Goal: Information Seeking & Learning: Learn about a topic

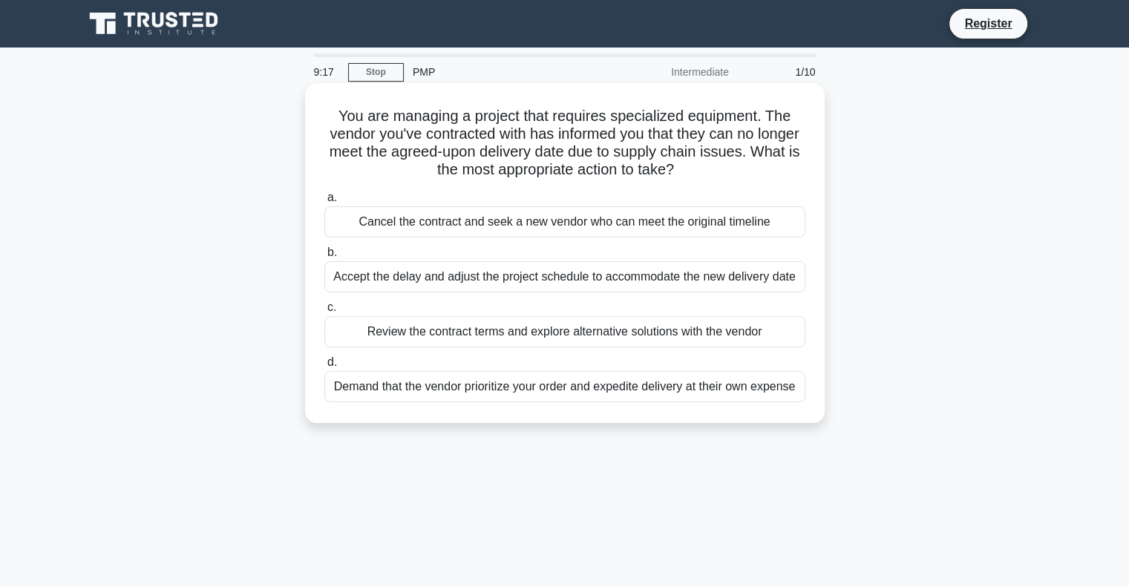
click at [469, 336] on div "Review the contract terms and explore alternative solutions with the vendor" at bounding box center [564, 331] width 481 height 31
click at [324, 313] on input "c. Review the contract terms and explore alternative solutions with the vendor" at bounding box center [324, 308] width 0 height 10
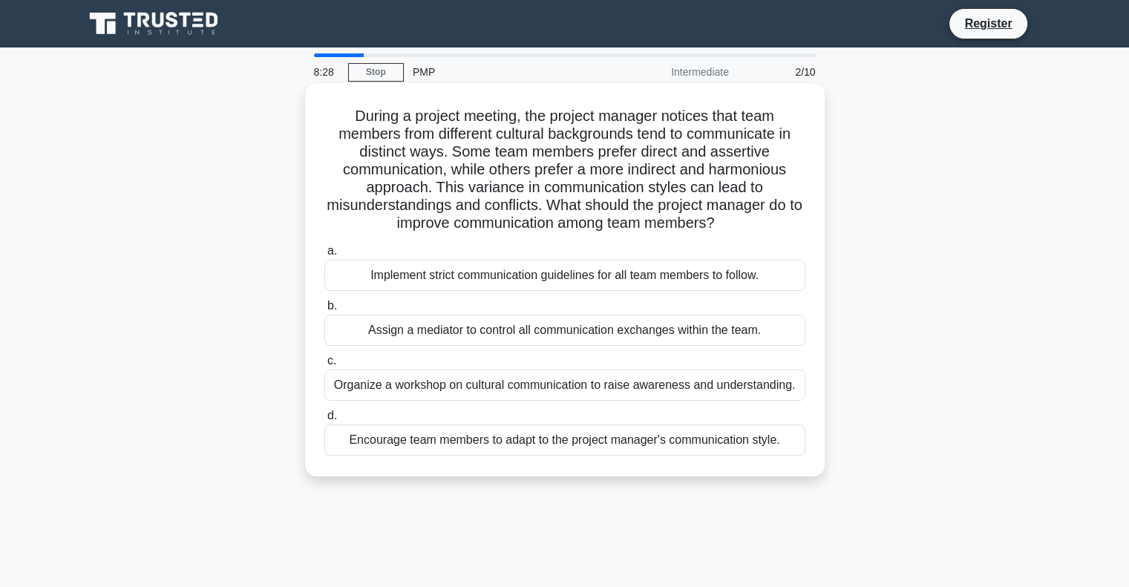
click at [529, 278] on div "Implement strict communication guidelines for all team members to follow." at bounding box center [564, 275] width 481 height 31
click at [324, 256] on input "a. Implement strict communication guidelines for all team members to follow." at bounding box center [324, 251] width 0 height 10
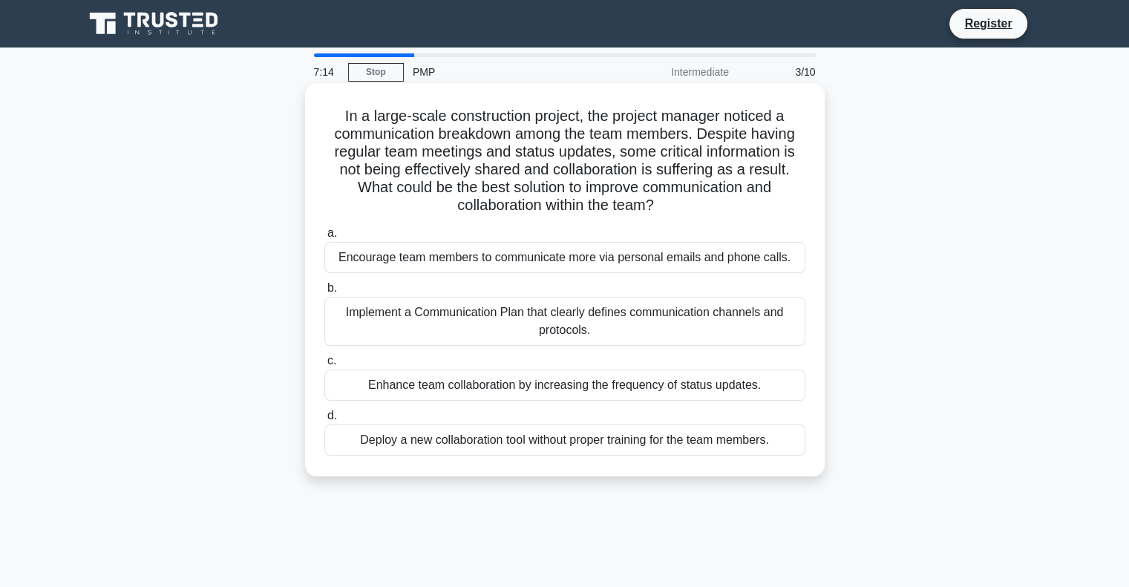
click at [503, 313] on div "Implement a Communication Plan that clearly defines communication channels and …" at bounding box center [564, 321] width 481 height 49
click at [324, 293] on input "b. Implement a Communication Plan that clearly defines communication channels a…" at bounding box center [324, 289] width 0 height 10
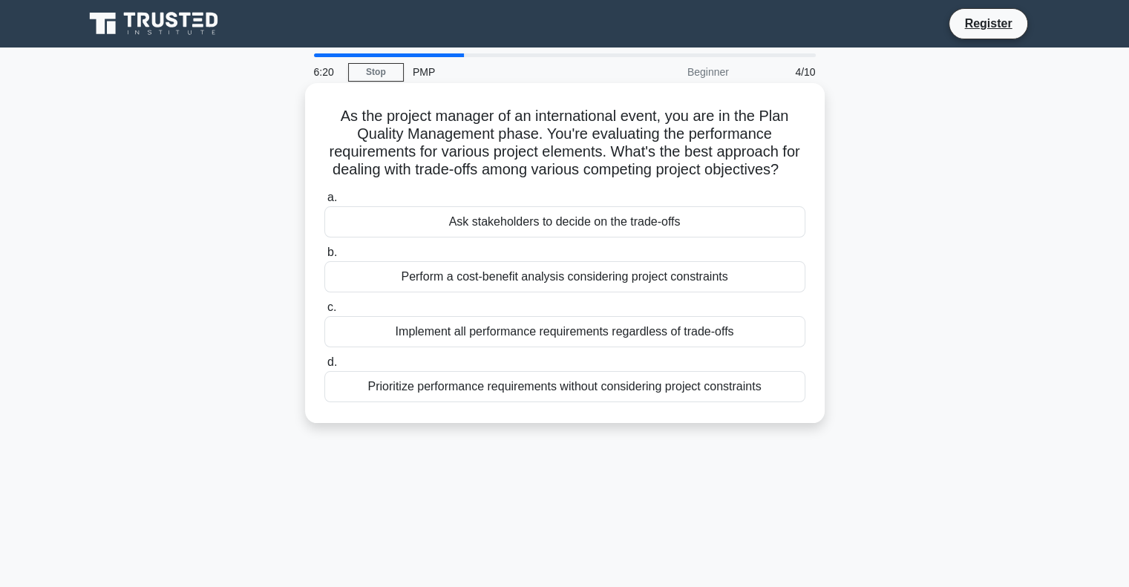
click at [494, 347] on div "Implement all performance requirements regardless of trade-offs" at bounding box center [564, 331] width 481 height 31
click at [324, 313] on input "c. Implement all performance requirements regardless of trade-offs" at bounding box center [324, 308] width 0 height 10
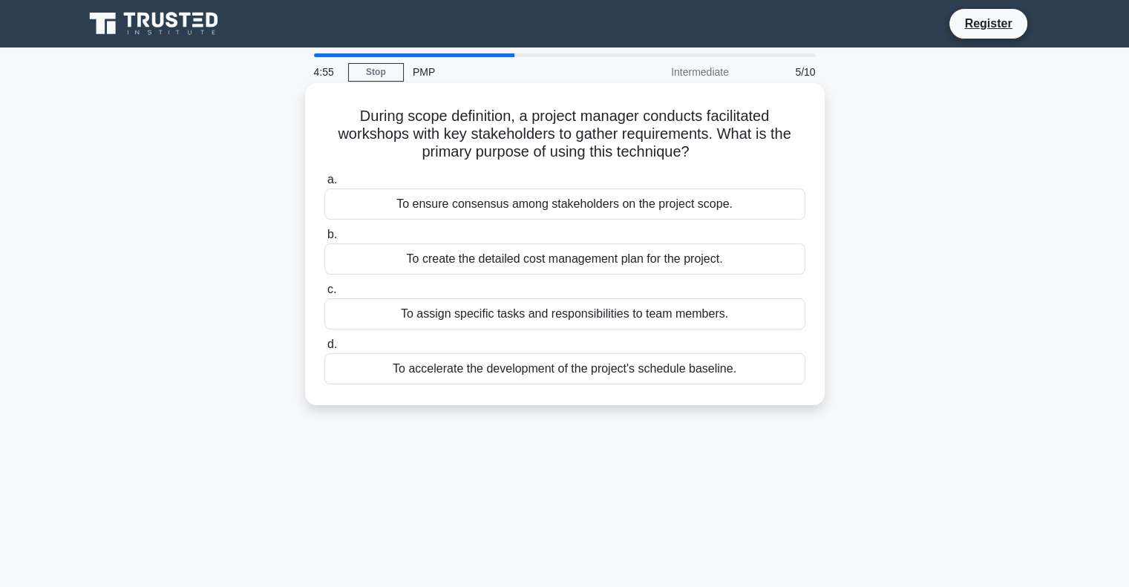
click at [587, 213] on div "To ensure consensus among stakeholders on the project scope." at bounding box center [564, 204] width 481 height 31
click at [324, 185] on input "a. To ensure consensus among stakeholders on the project scope." at bounding box center [324, 180] width 0 height 10
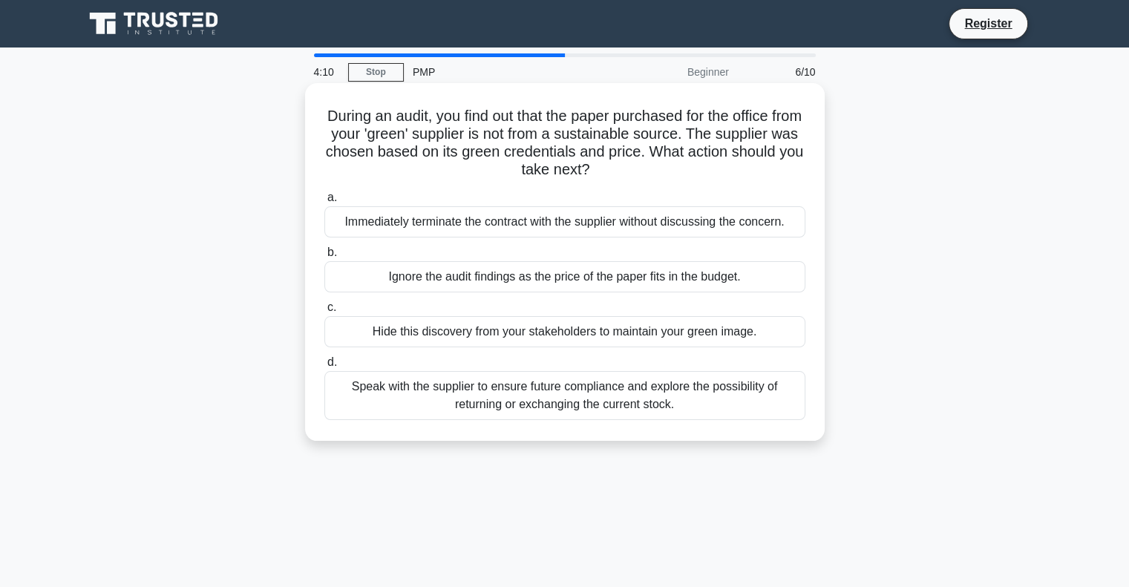
click at [439, 412] on div "Speak with the supplier to ensure future compliance and explore the possibility…" at bounding box center [564, 395] width 481 height 49
click at [324, 367] on input "d. Speak with the supplier to ensure future compliance and explore the possibil…" at bounding box center [324, 363] width 0 height 10
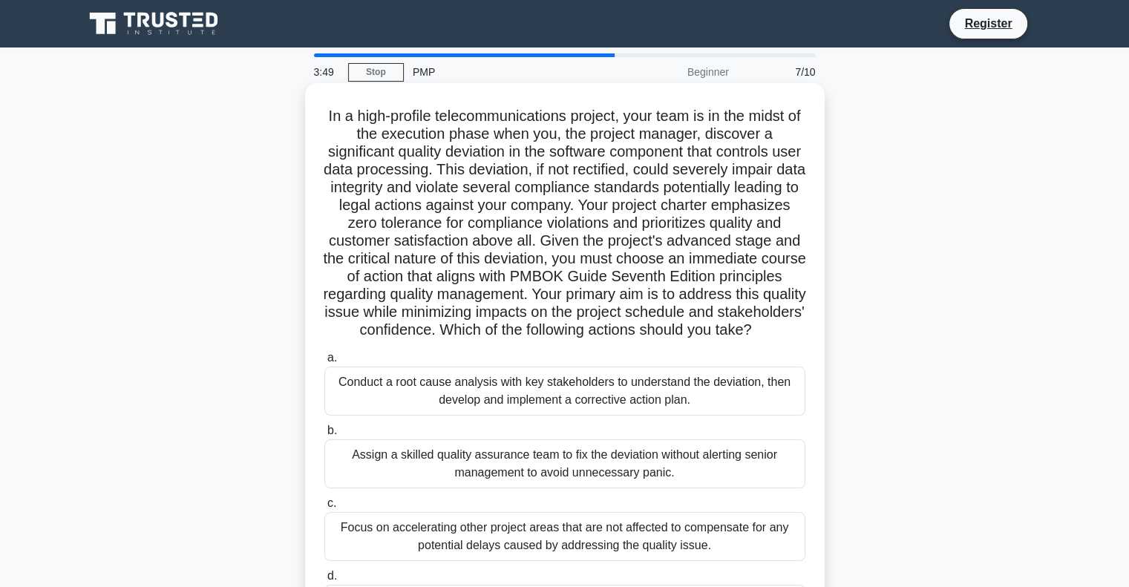
click at [477, 178] on h5 "In a high-profile telecommunications project, your team is in the midst of the …" at bounding box center [565, 223] width 484 height 233
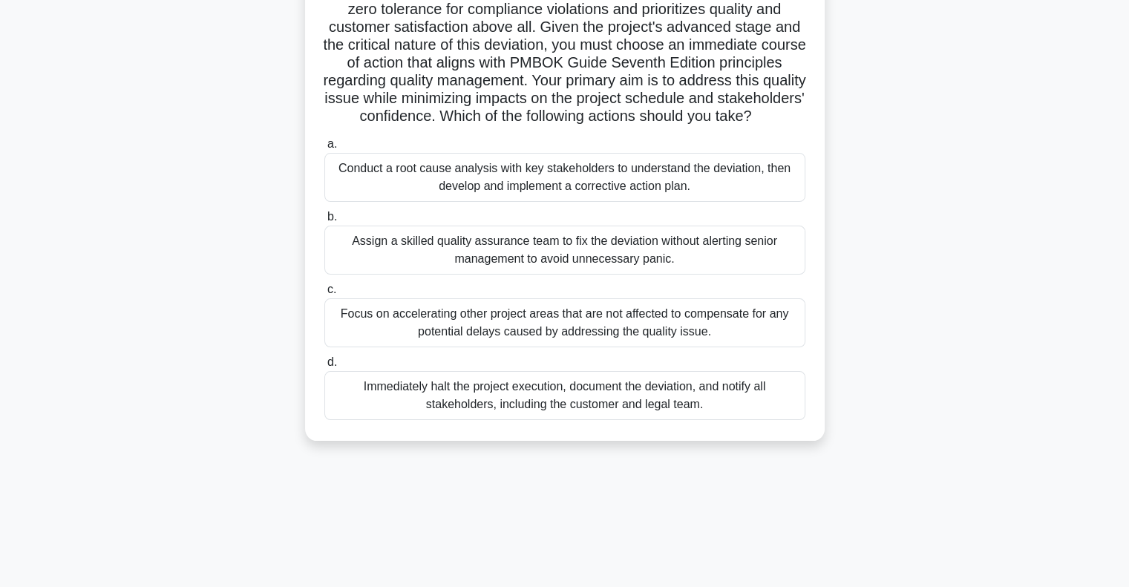
scroll to position [215, 0]
click at [543, 406] on div "Immediately halt the project execution, document the deviation, and notify all …" at bounding box center [564, 394] width 481 height 49
click at [324, 367] on input "d. Immediately halt the project execution, document the deviation, and notify a…" at bounding box center [324, 362] width 0 height 10
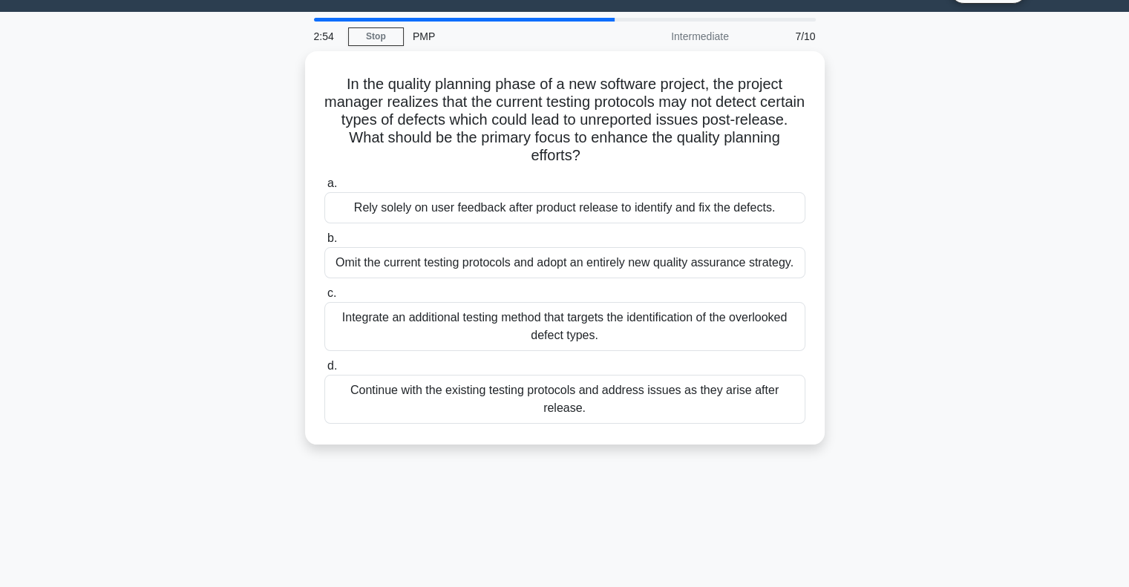
scroll to position [0, 0]
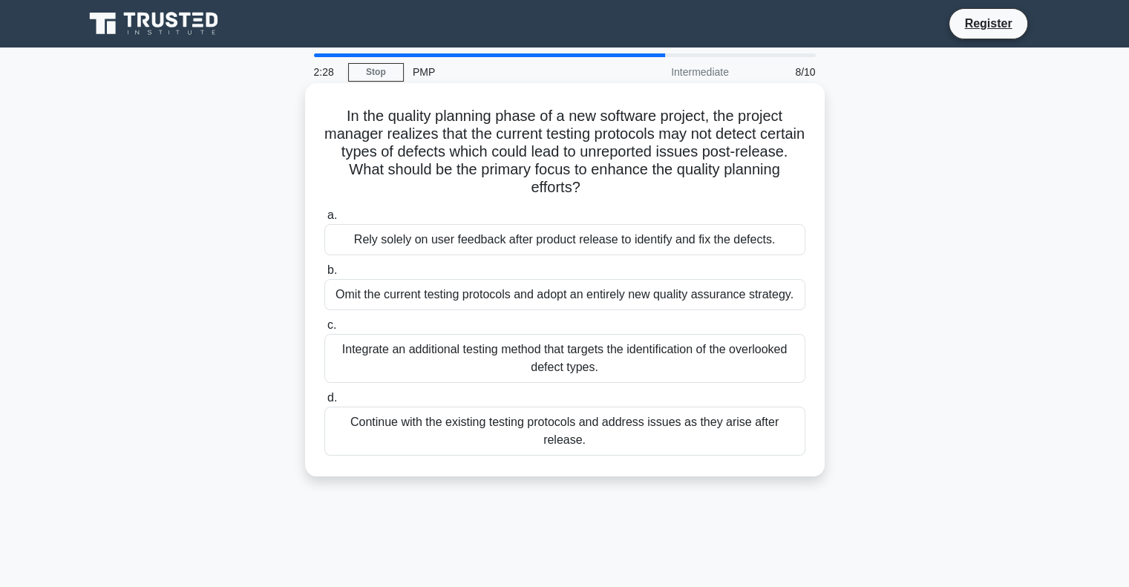
click at [676, 347] on div "Integrate an additional testing method that targets the identification of the o…" at bounding box center [564, 358] width 481 height 49
click at [324, 330] on input "c. Integrate an additional testing method that targets the identification of th…" at bounding box center [324, 326] width 0 height 10
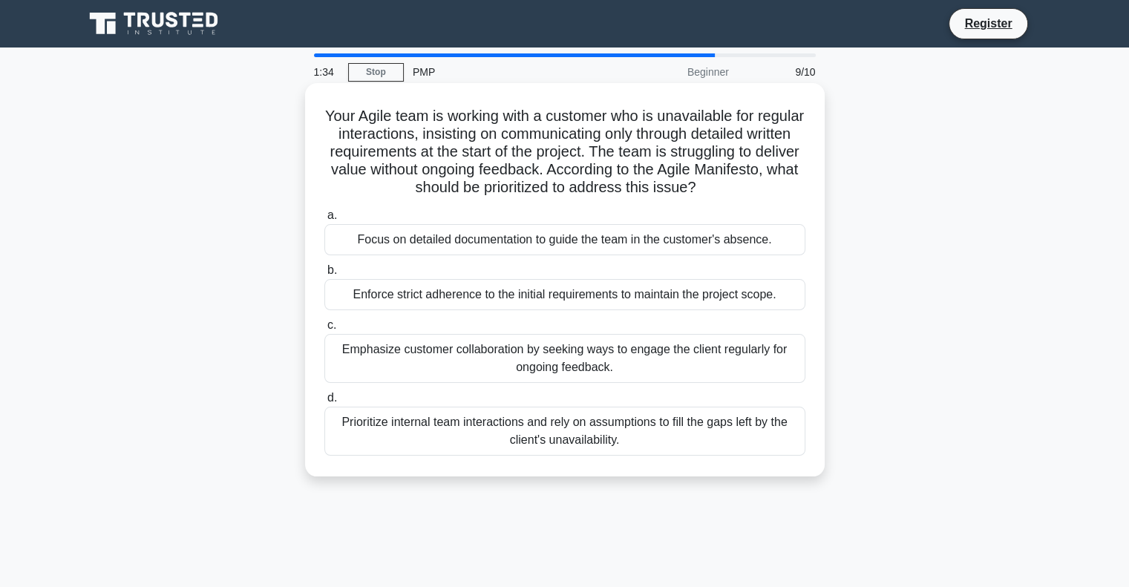
click at [396, 243] on div "Focus on detailed documentation to guide the team in the customer's absence." at bounding box center [564, 239] width 481 height 31
click at [324, 220] on input "a. Focus on detailed documentation to guide the team in the customer's absence." at bounding box center [324, 216] width 0 height 10
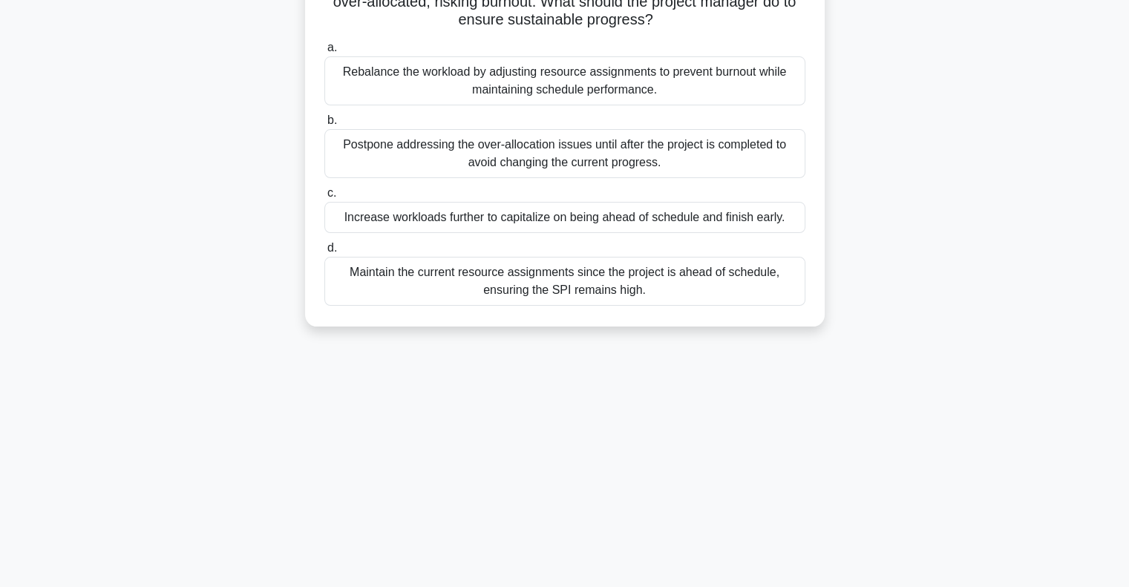
scroll to position [169, 0]
click at [385, 79] on div "Rebalance the workload by adjusting resource assignments to prevent burnout whi…" at bounding box center [564, 80] width 481 height 49
click at [324, 52] on input "a. Rebalance the workload by adjusting resource assignments to prevent burnout …" at bounding box center [324, 47] width 0 height 10
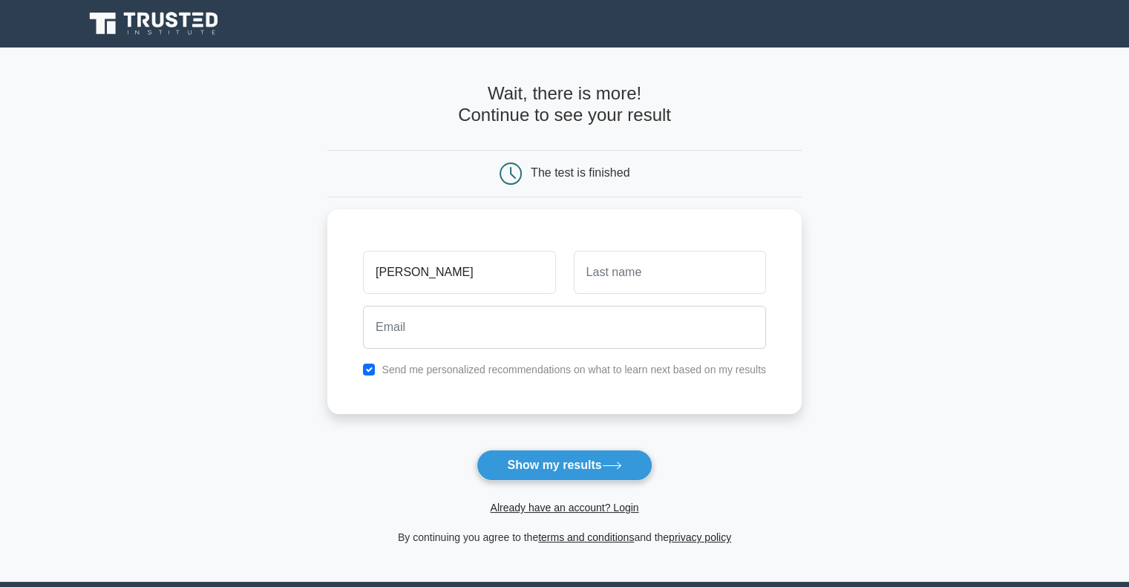
type input "[PERSON_NAME]"
type input "Gajjar"
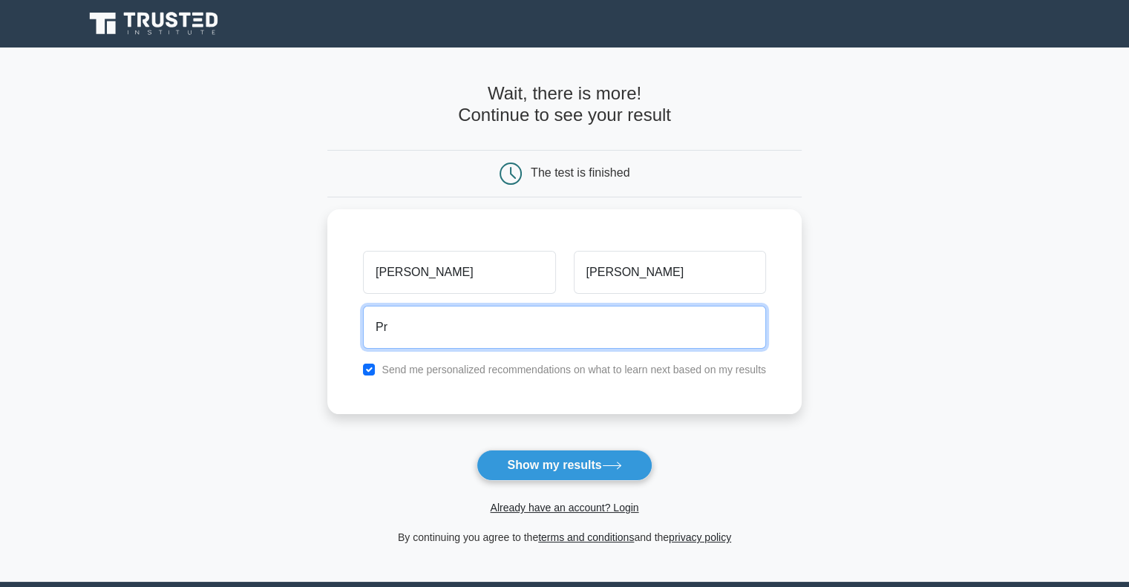
type input "P"
type input "gajjar_pramathesh@yahoo.com"
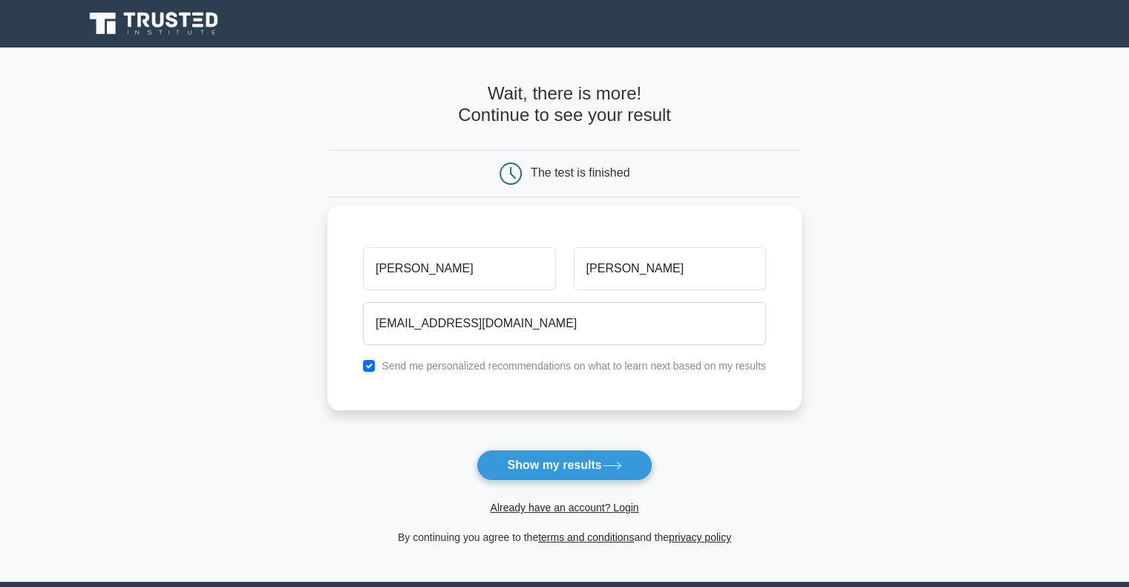
click at [596, 373] on div "Send me personalized recommendations on what to learn next based on my results" at bounding box center [564, 366] width 421 height 18
click at [368, 364] on input "checkbox" at bounding box center [369, 366] width 12 height 12
checkbox input "false"
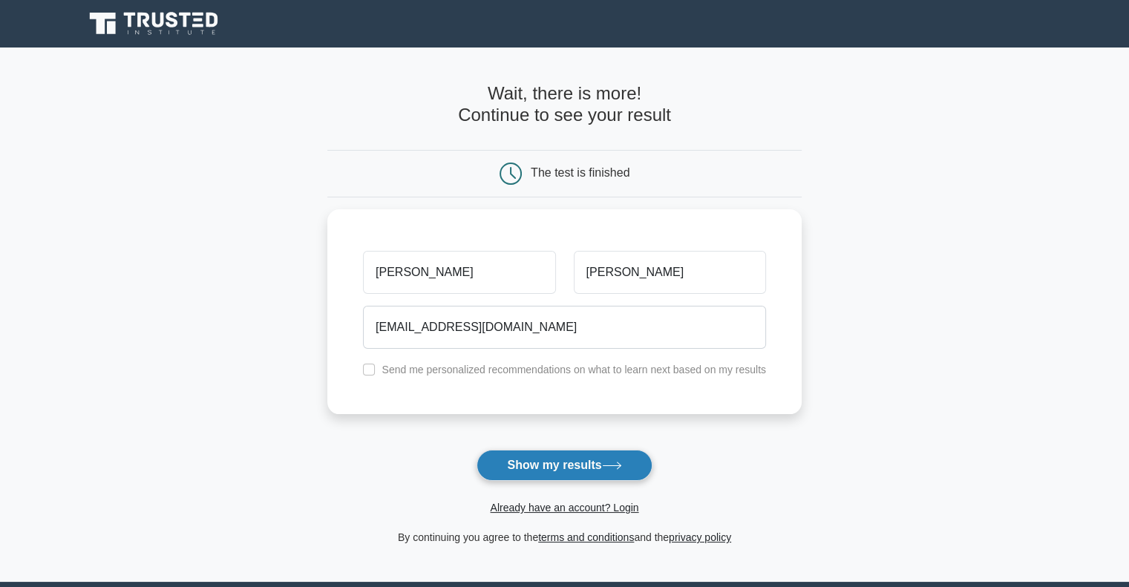
click at [529, 462] on button "Show my results" at bounding box center [564, 465] width 175 height 31
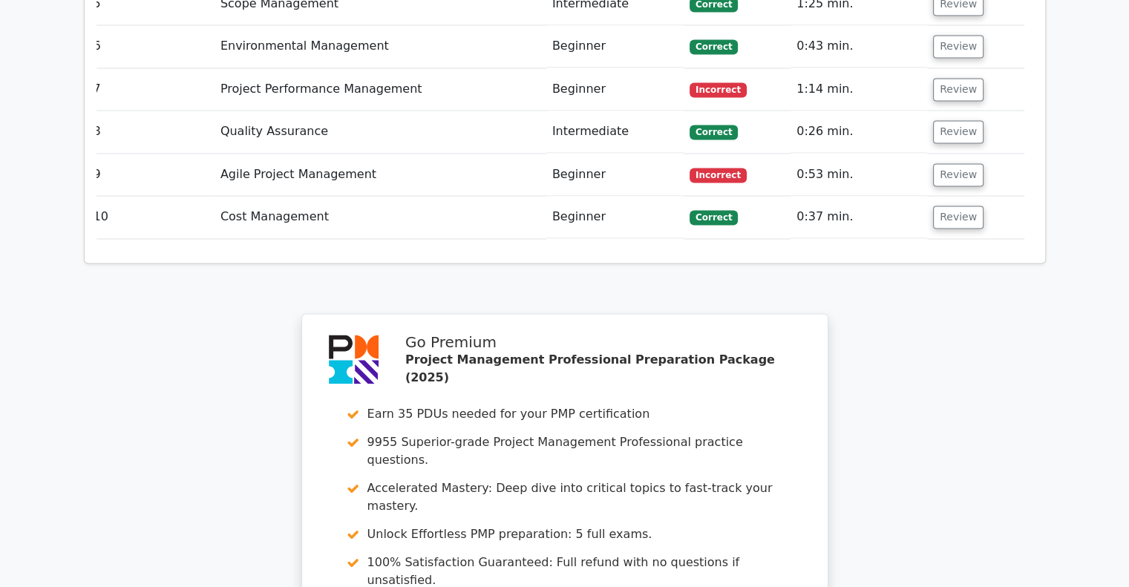
scroll to position [2806, 0]
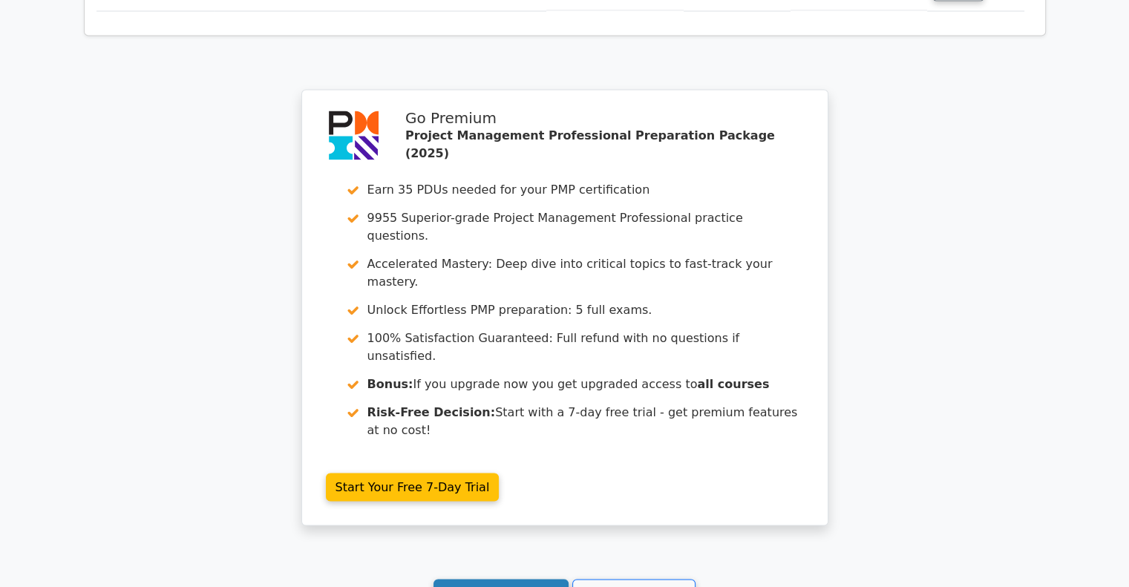
click at [509, 579] on link "Continue practicing" at bounding box center [502, 593] width 136 height 28
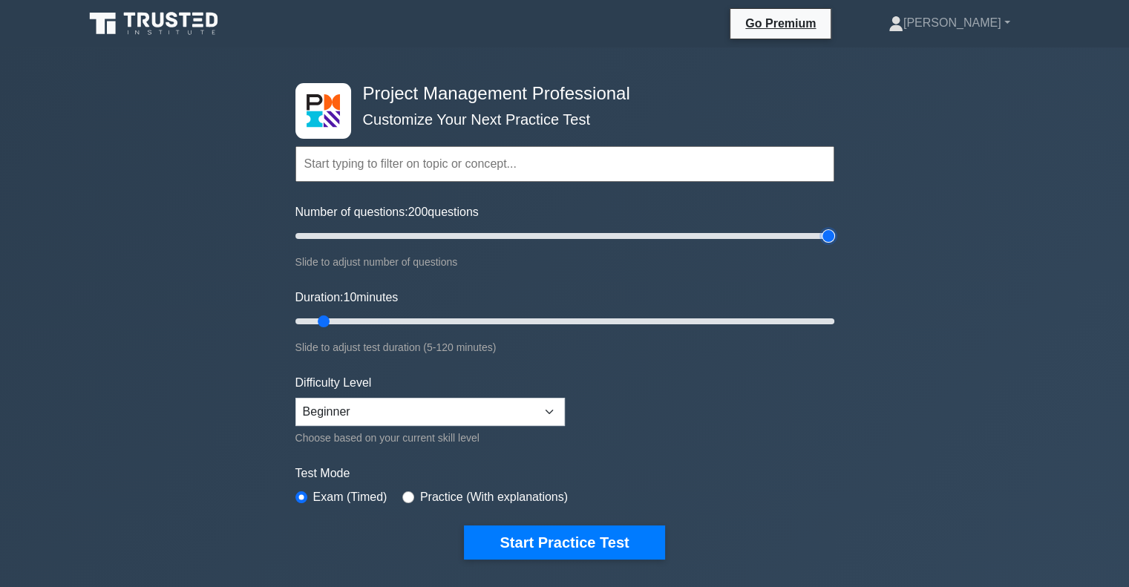
drag, startPoint x: 324, startPoint y: 238, endPoint x: 884, endPoint y: 249, distance: 560.6
type input "200"
click at [834, 245] on input "Number of questions: 200 questions" at bounding box center [564, 236] width 539 height 18
drag, startPoint x: 325, startPoint y: 316, endPoint x: 904, endPoint y: 304, distance: 579.2
type input "120"
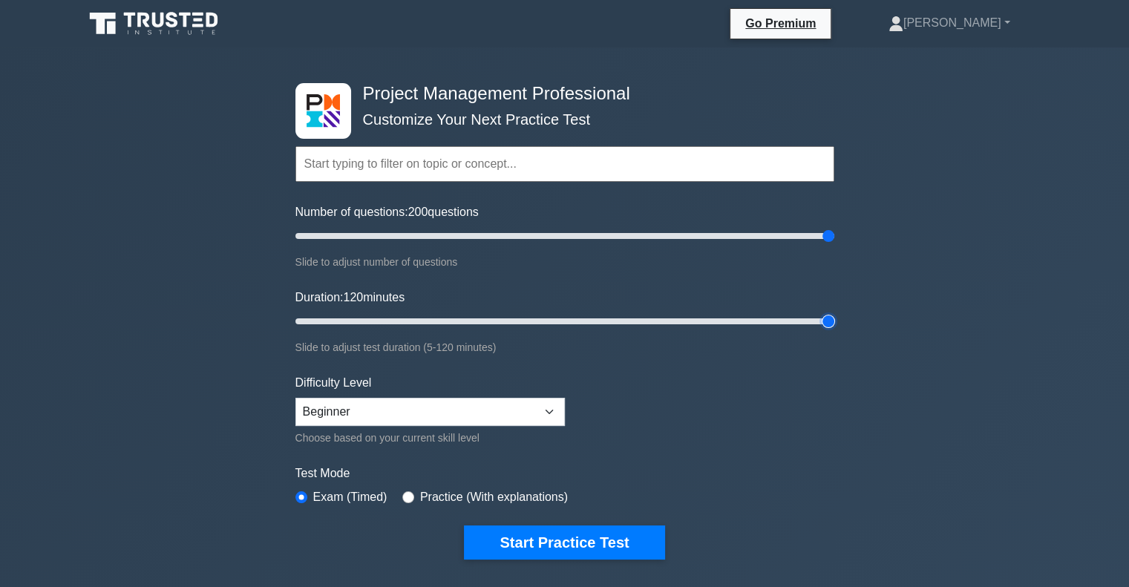
click at [834, 313] on input "Duration: 120 minutes" at bounding box center [564, 322] width 539 height 18
click at [402, 499] on input "radio" at bounding box center [408, 497] width 12 height 12
radio input "true"
